Goal: Browse casually: Explore the website without a specific task or goal

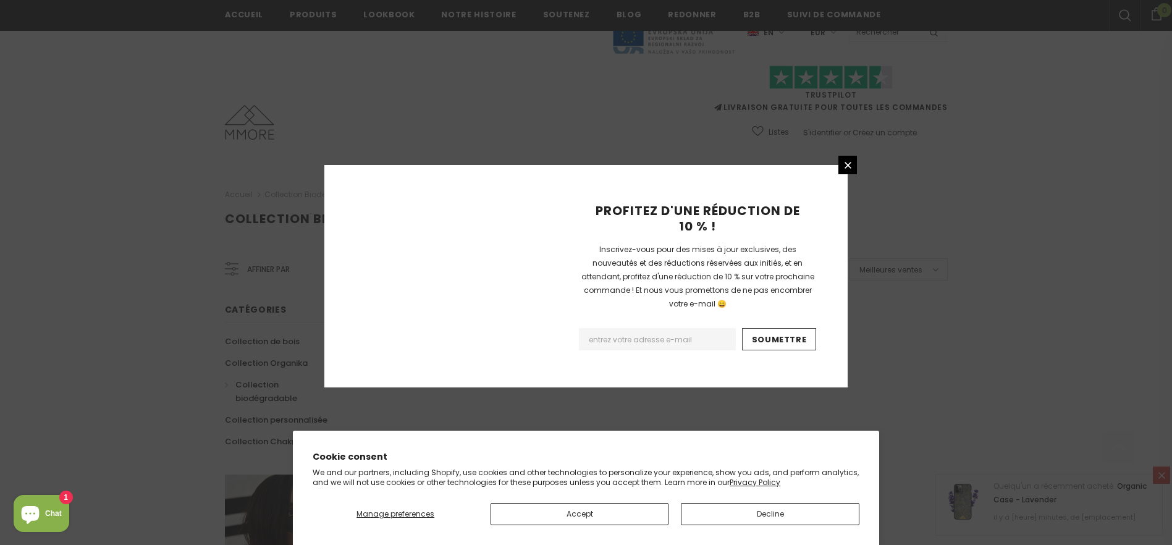
scroll to position [751, 0]
